Goal: Navigation & Orientation: Find specific page/section

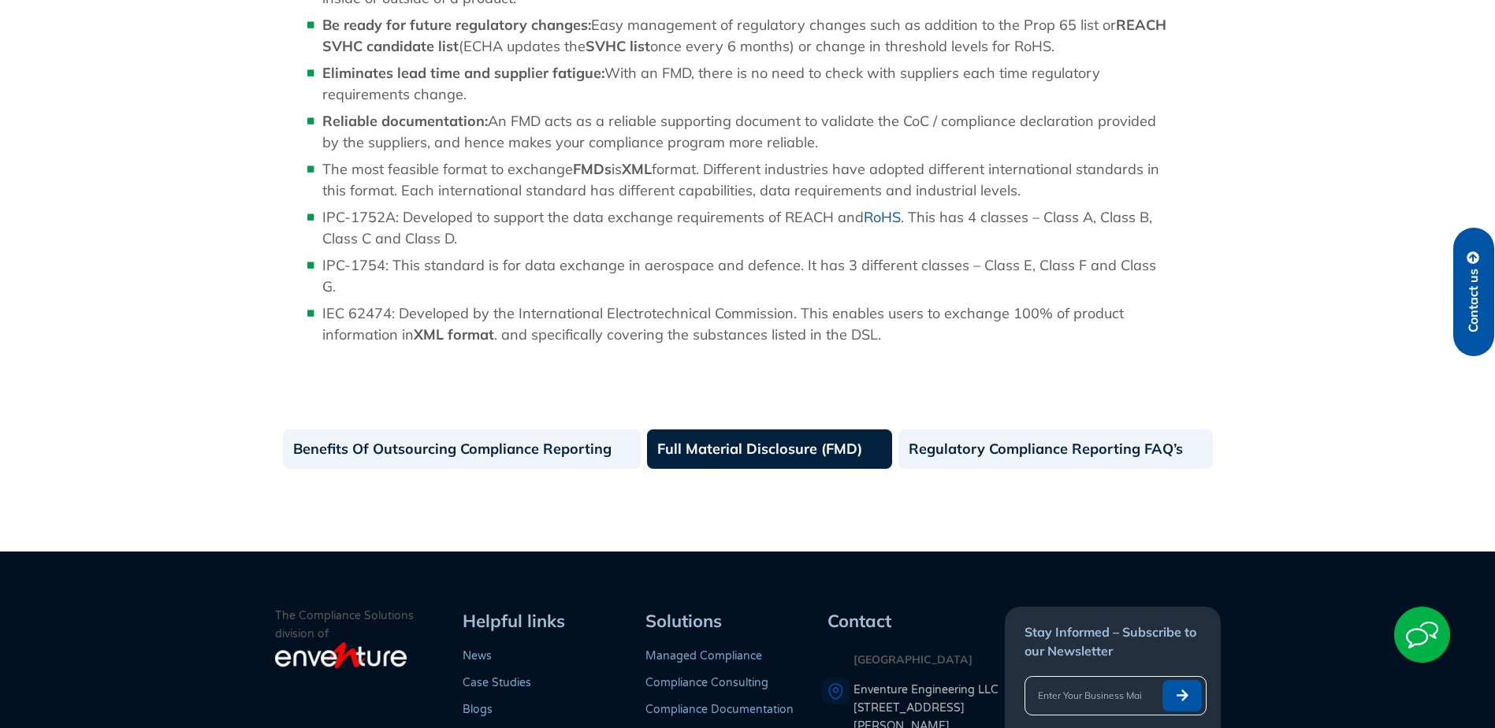
scroll to position [1576, 0]
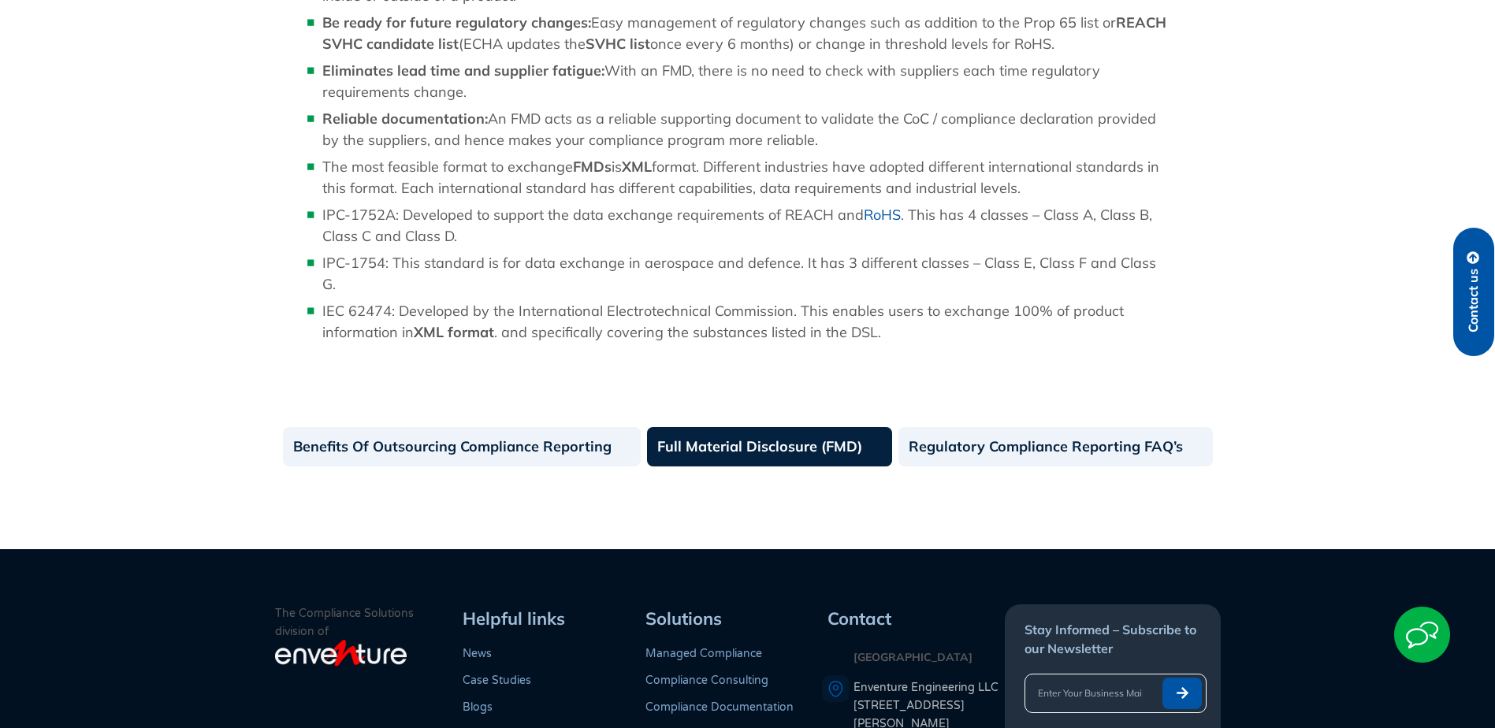
click at [723, 427] on link "Full Material Disclosure (FMD)" at bounding box center [769, 446] width 245 height 39
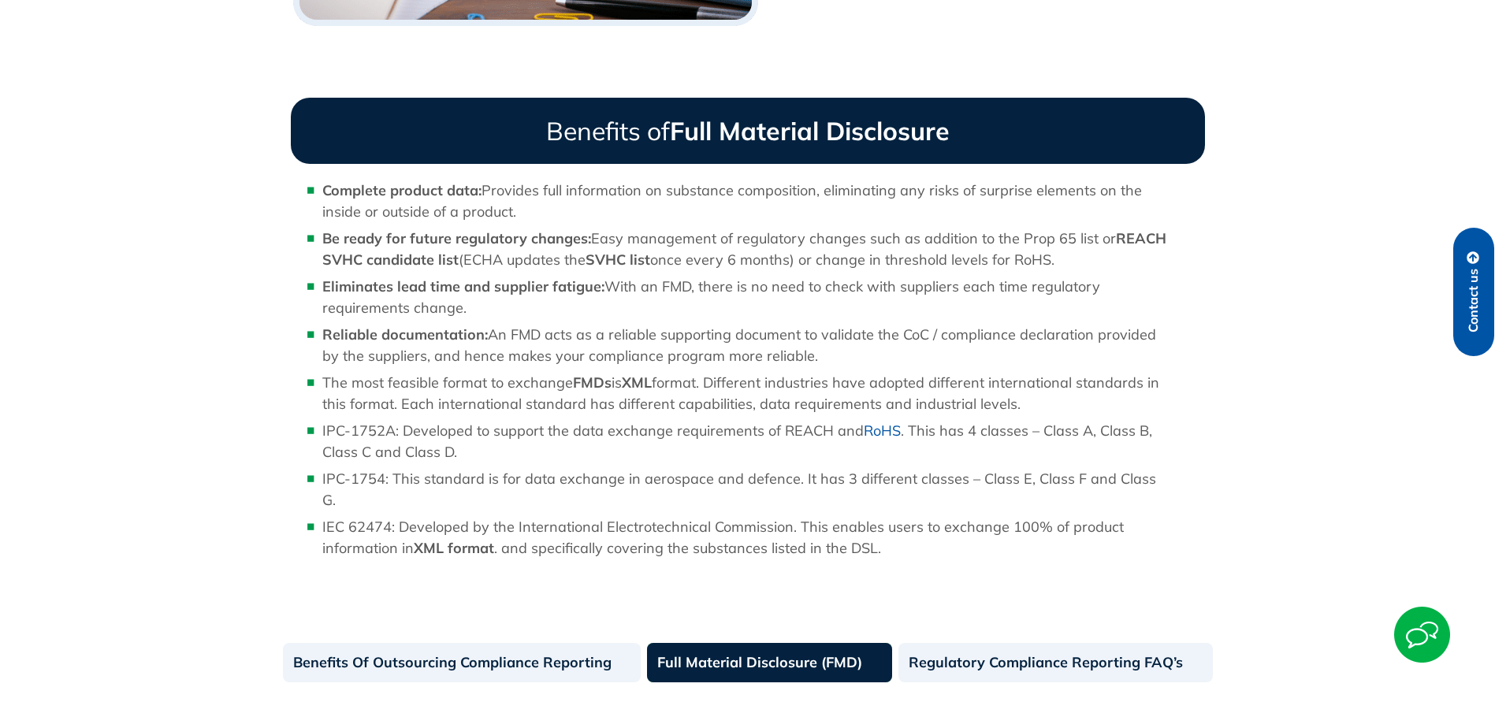
scroll to position [1340, 0]
